Goal: Task Accomplishment & Management: Manage account settings

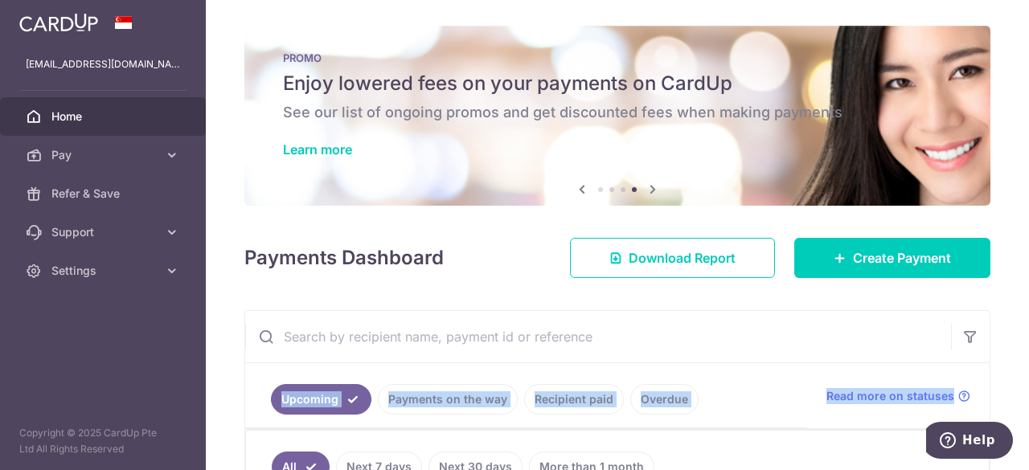
scroll to position [0, 357]
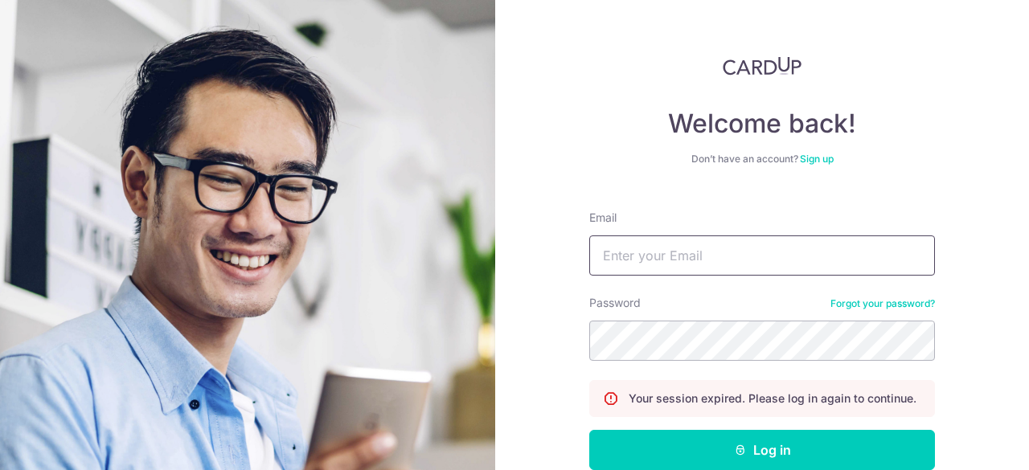
click at [694, 260] on input "Email" at bounding box center [762, 255] width 346 height 40
click at [723, 256] on input "kumartecit27" at bounding box center [762, 255] width 346 height 40
type input "[EMAIL_ADDRESS][DOMAIN_NAME]"
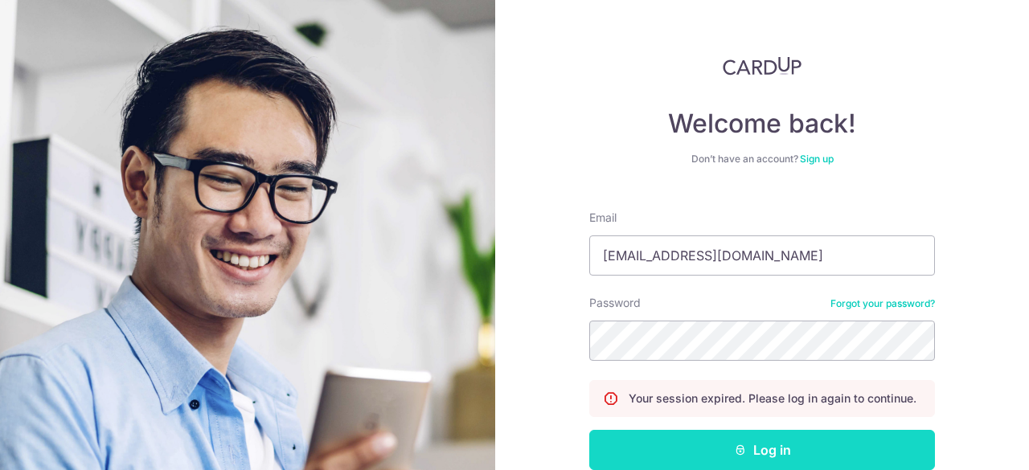
click at [622, 449] on button "Log in" at bounding box center [762, 450] width 346 height 40
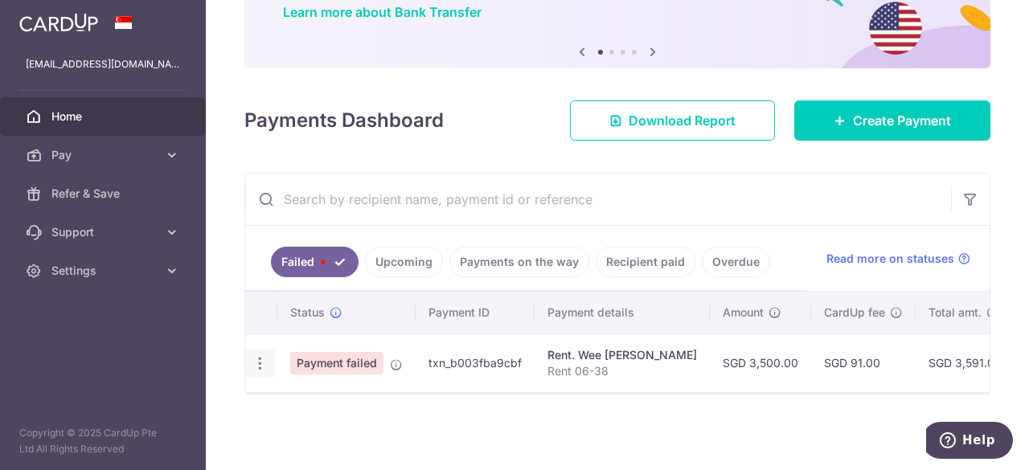
click at [257, 359] on icon "button" at bounding box center [260, 363] width 17 height 17
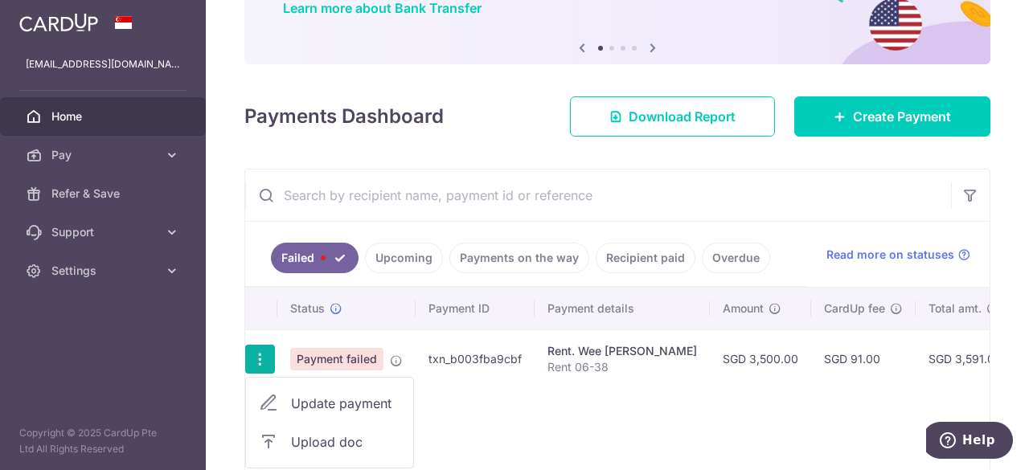
click at [318, 398] on span "Update payment" at bounding box center [345, 403] width 109 height 19
radio input "true"
type input "3,500.00"
type input "Rent 06-38"
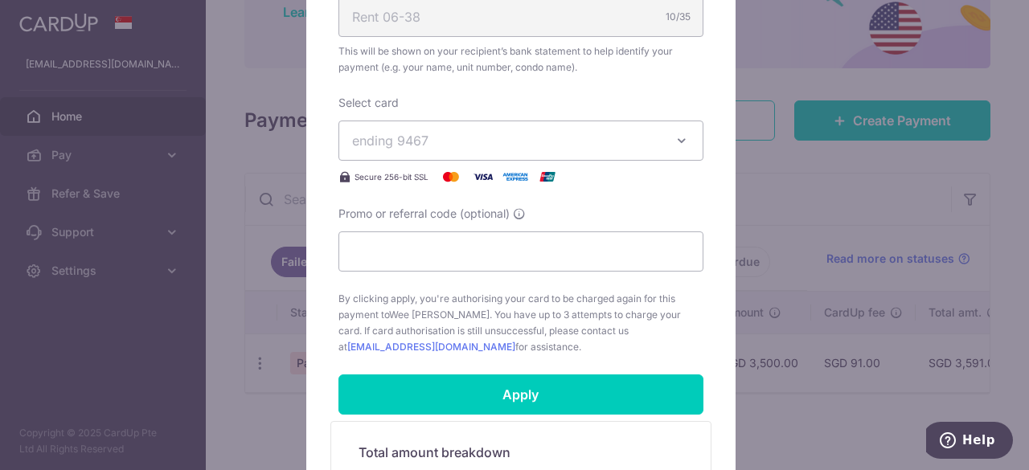
scroll to position [513, 0]
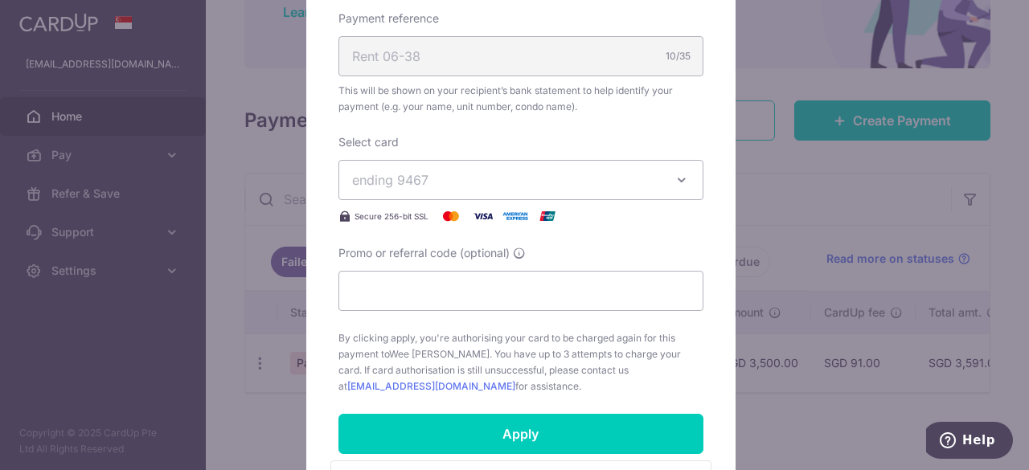
click at [468, 179] on span "ending 9467" at bounding box center [506, 179] width 309 height 19
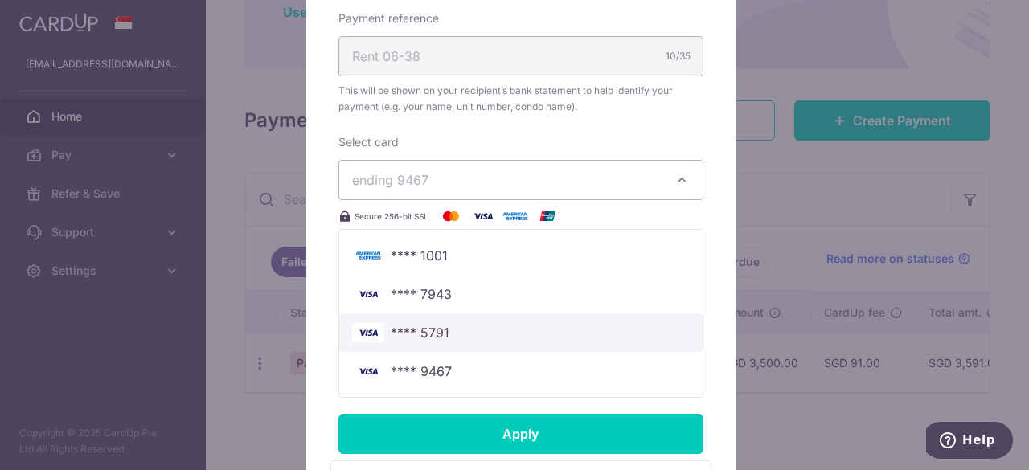
click at [408, 340] on link "**** 5791" at bounding box center [520, 332] width 363 height 39
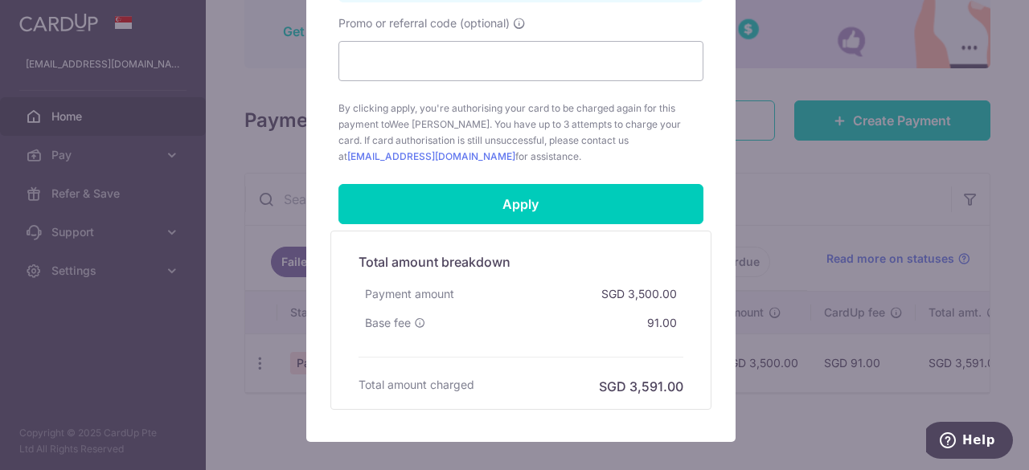
scroll to position [908, 0]
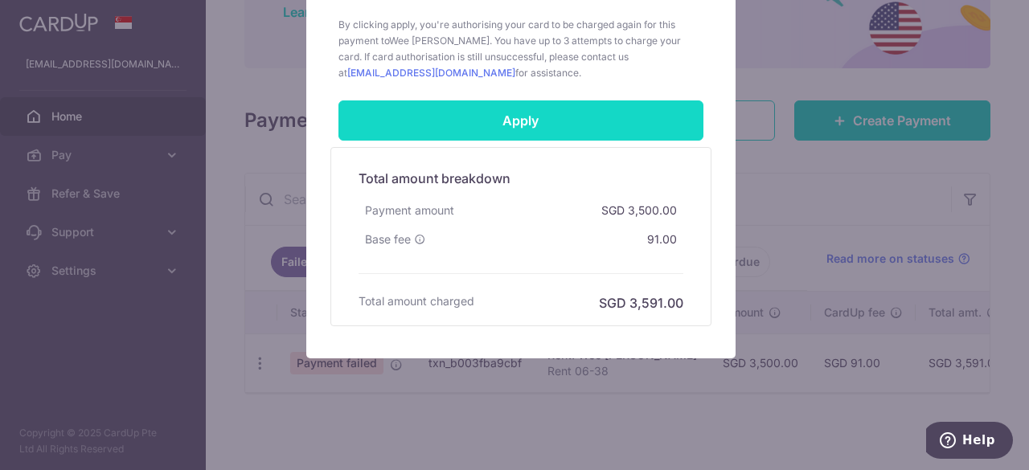
click at [492, 119] on input "Apply" at bounding box center [520, 120] width 365 height 40
click at [579, 122] on input "Apply" at bounding box center [520, 120] width 365 height 40
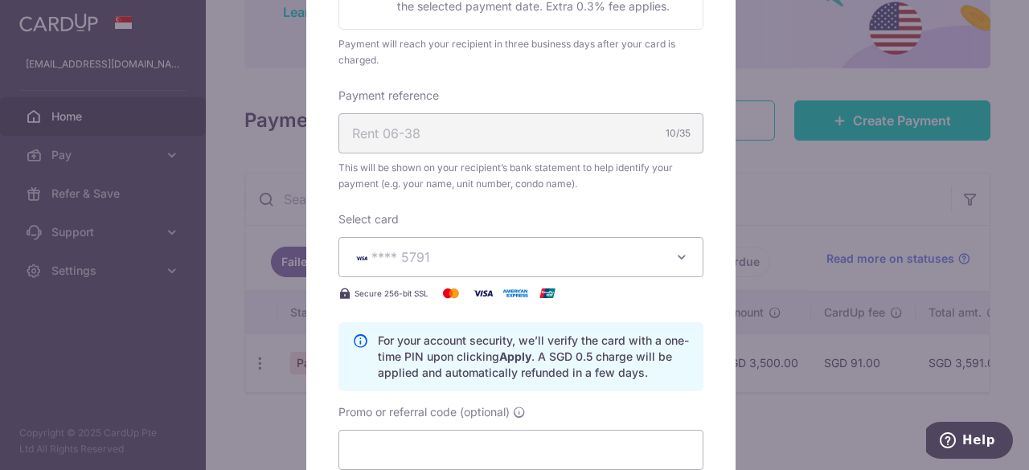
scroll to position [434, 0]
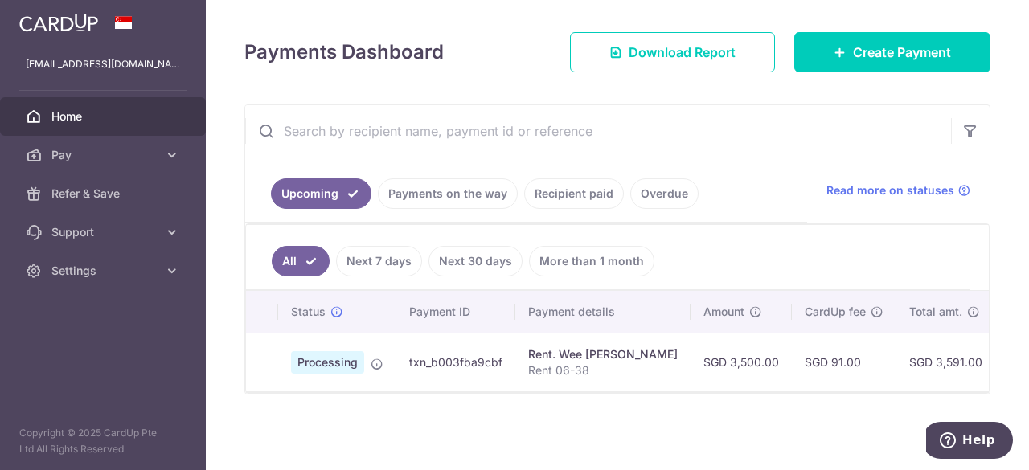
click at [731, 168] on ul "Upcoming Payments on the way Recipient paid Overdue" at bounding box center [526, 190] width 562 height 65
click at [136, 109] on span "Home" at bounding box center [104, 117] width 106 height 16
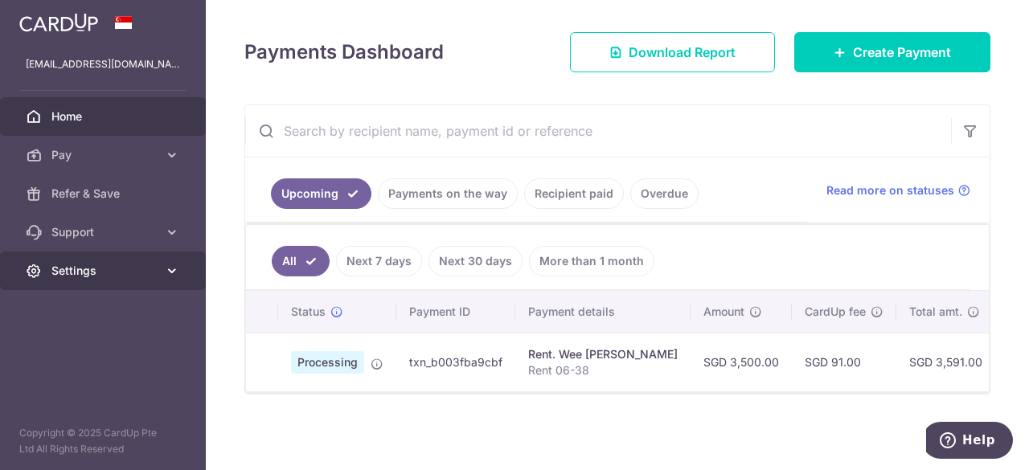
click at [157, 272] on span "Settings" at bounding box center [104, 271] width 106 height 16
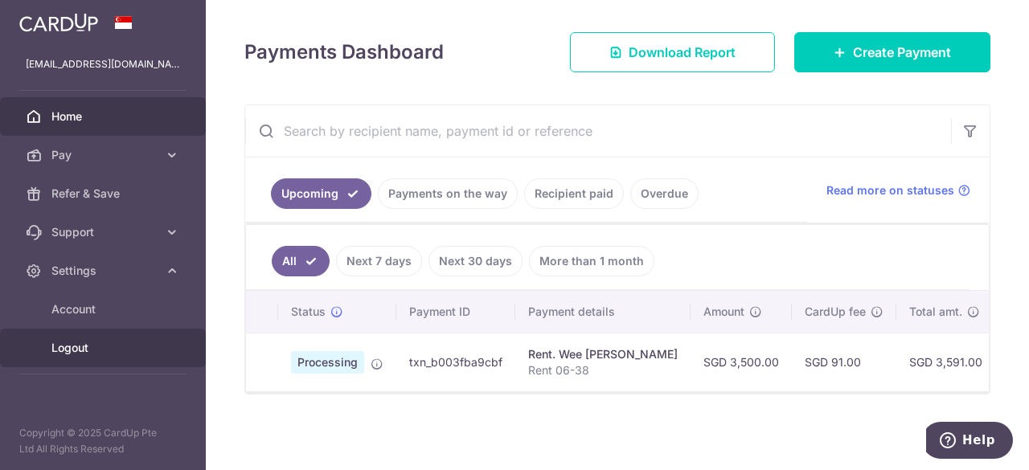
click at [89, 346] on span "Logout" at bounding box center [104, 348] width 106 height 16
